Goal: Information Seeking & Learning: Check status

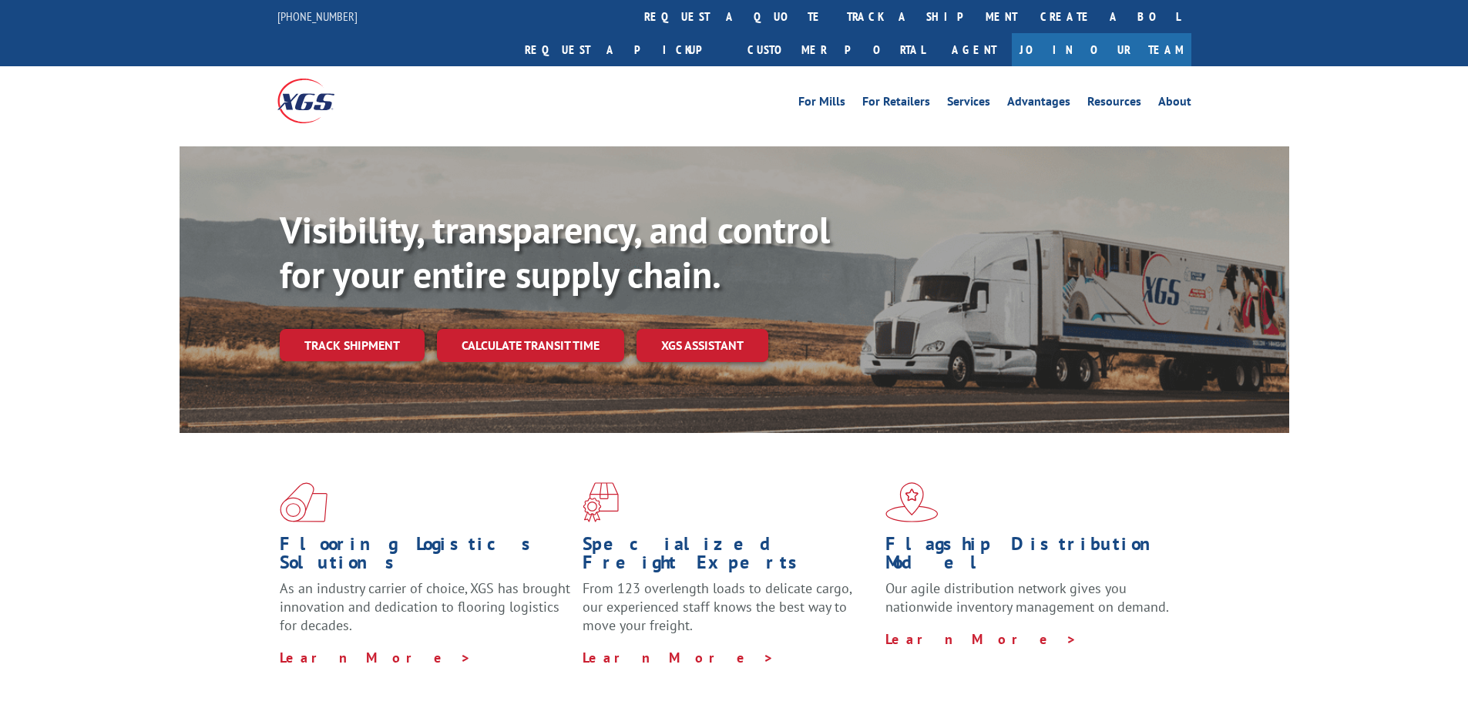
click at [292, 287] on div "Visibility, transparency, and control for your entire supply chain. Track shipm…" at bounding box center [785, 315] width 1010 height 215
click at [303, 329] on link "Track shipment" at bounding box center [352, 345] width 145 height 32
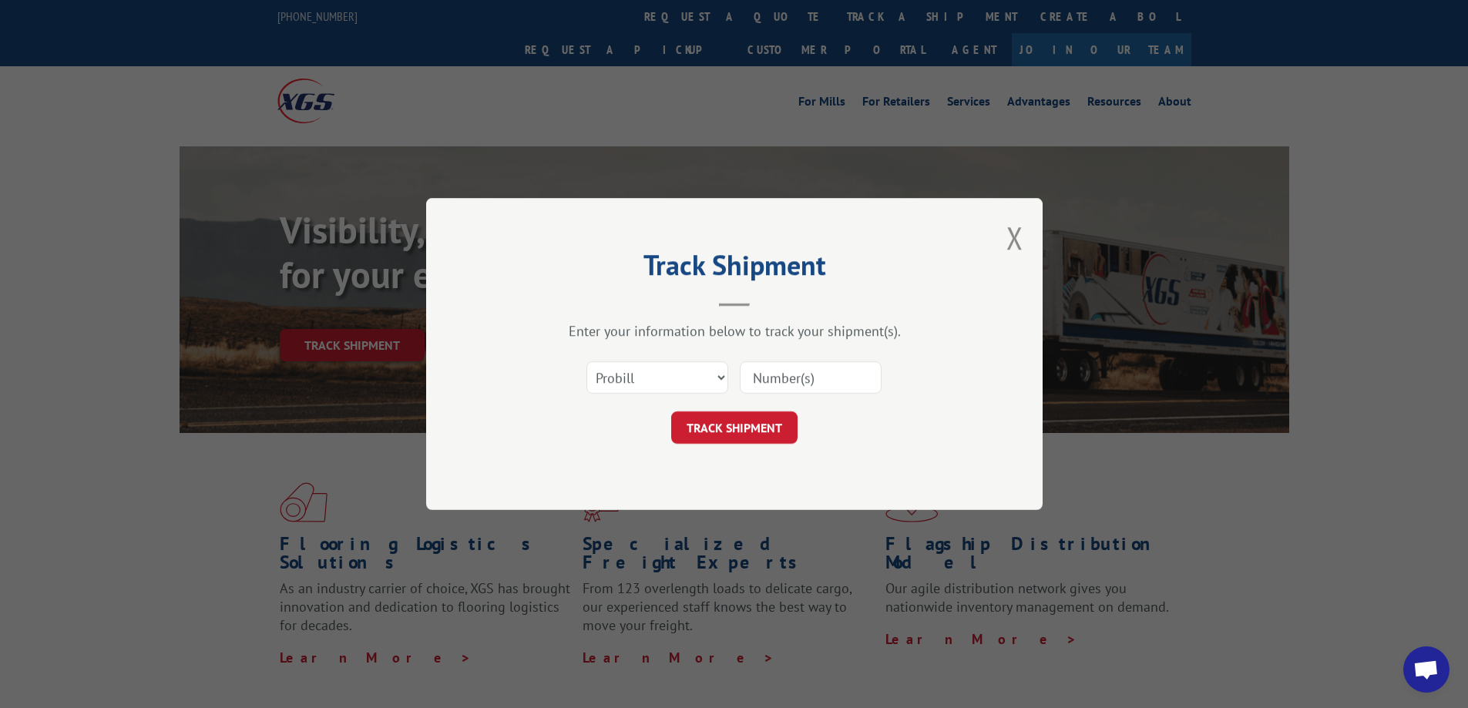
click at [782, 385] on input at bounding box center [811, 377] width 142 height 32
paste input "17501880"
type input "17501880"
click at [741, 429] on button "TRACK SHIPMENT" at bounding box center [734, 428] width 126 height 32
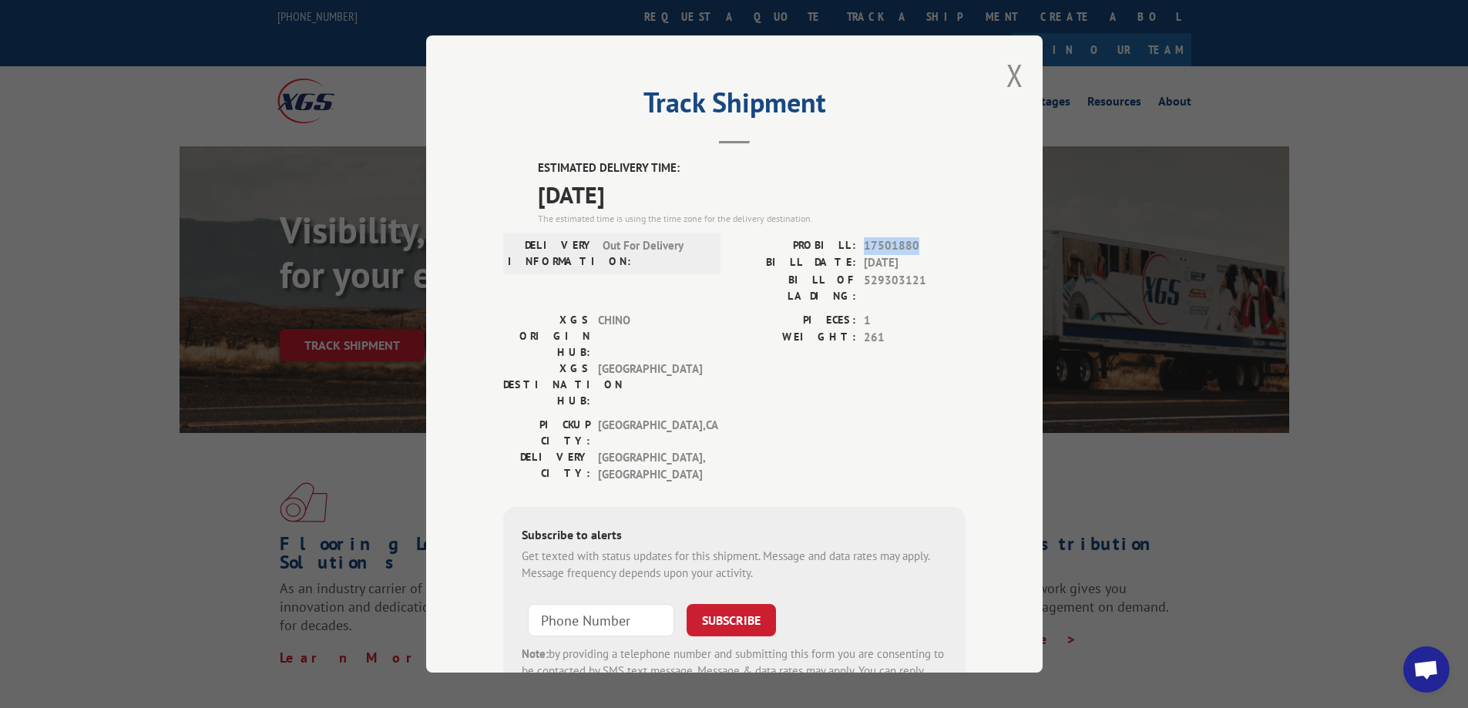
drag, startPoint x: 852, startPoint y: 250, endPoint x: 909, endPoint y: 248, distance: 57.8
click at [909, 248] on div "PROBILL: 17501880" at bounding box center [849, 246] width 231 height 18
copy div "17501880"
click at [960, 210] on div "Track Shipment ESTIMATED DELIVERY TIME: [DATE] The estimated time is using the …" at bounding box center [734, 353] width 617 height 637
click at [1013, 76] on button "Close modal" at bounding box center [1015, 75] width 17 height 41
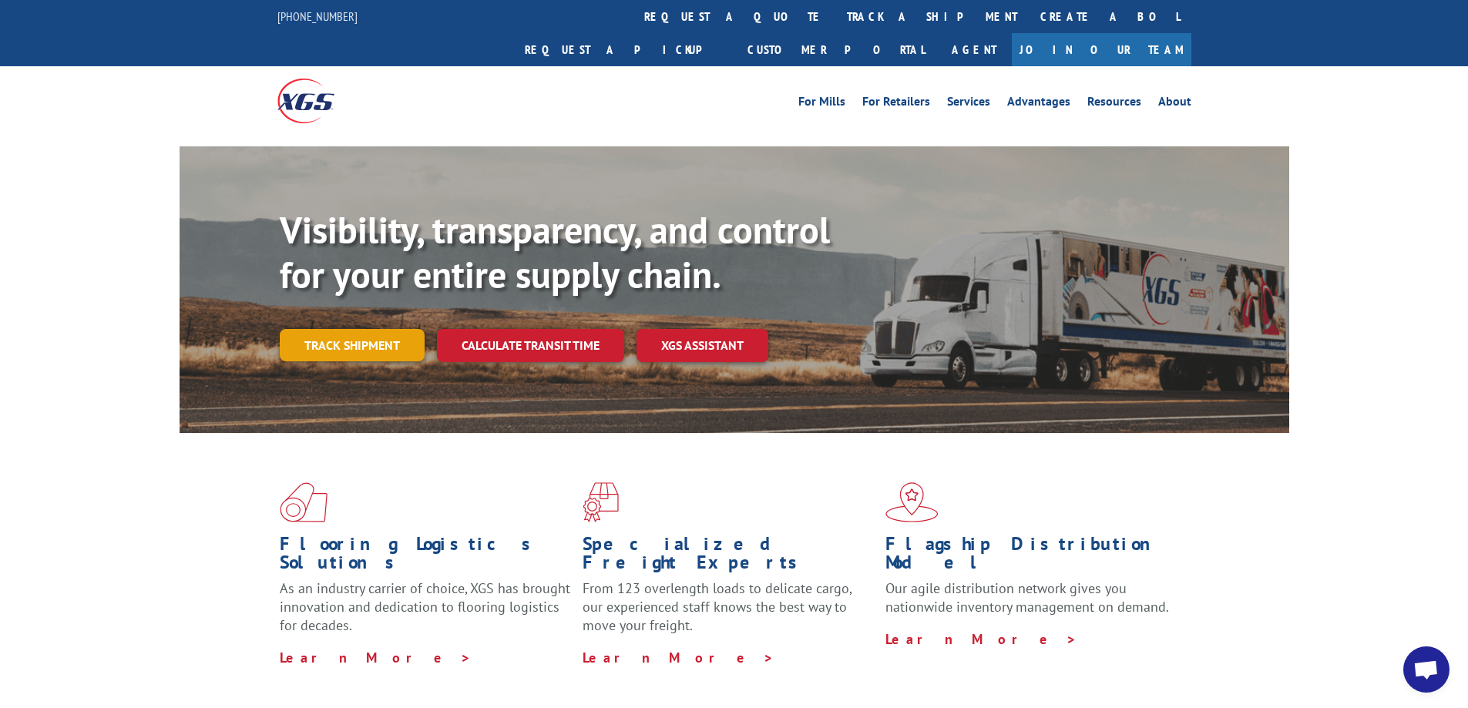
click at [355, 329] on link "Track shipment" at bounding box center [352, 345] width 145 height 32
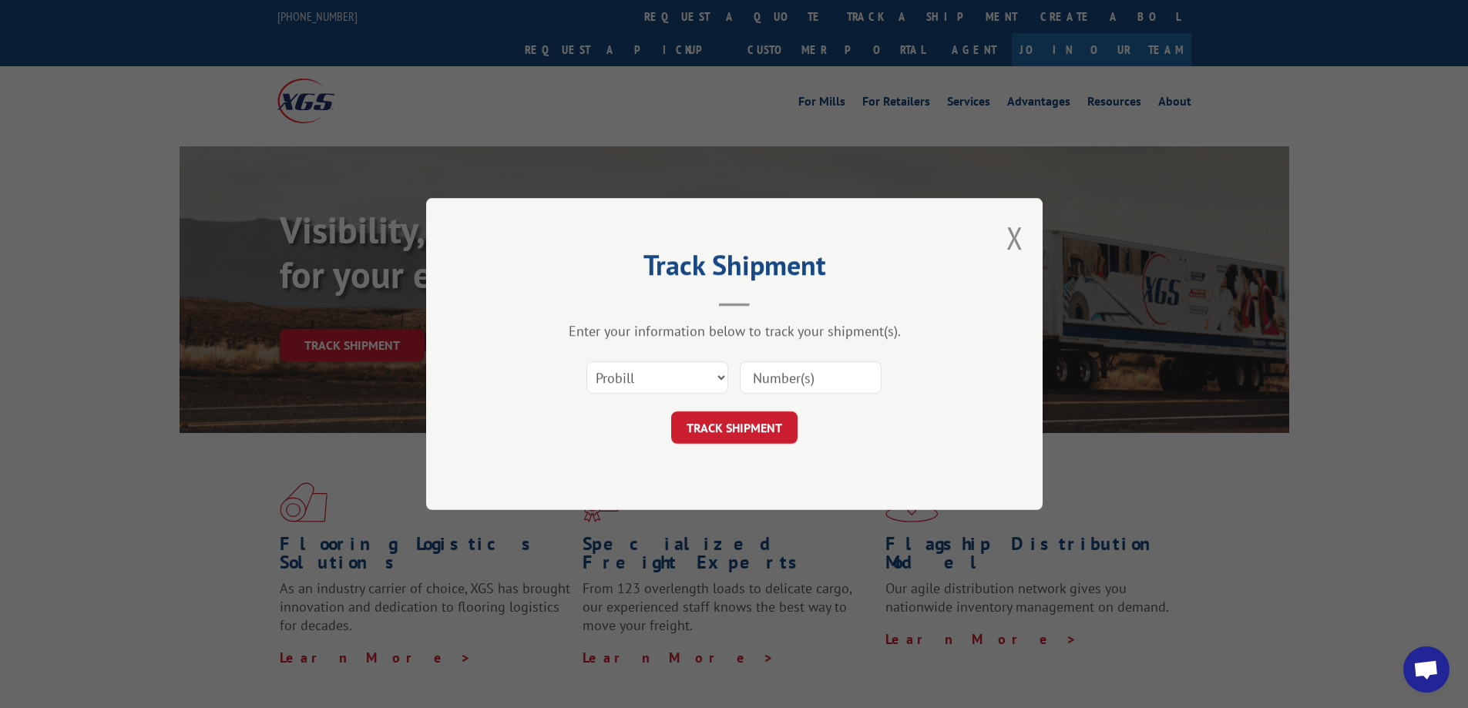
click at [825, 371] on input at bounding box center [811, 377] width 142 height 32
paste input "17501880"
type input "17501880"
click at [717, 430] on button "TRACK SHIPMENT" at bounding box center [734, 428] width 126 height 32
